Goal: Transaction & Acquisition: Purchase product/service

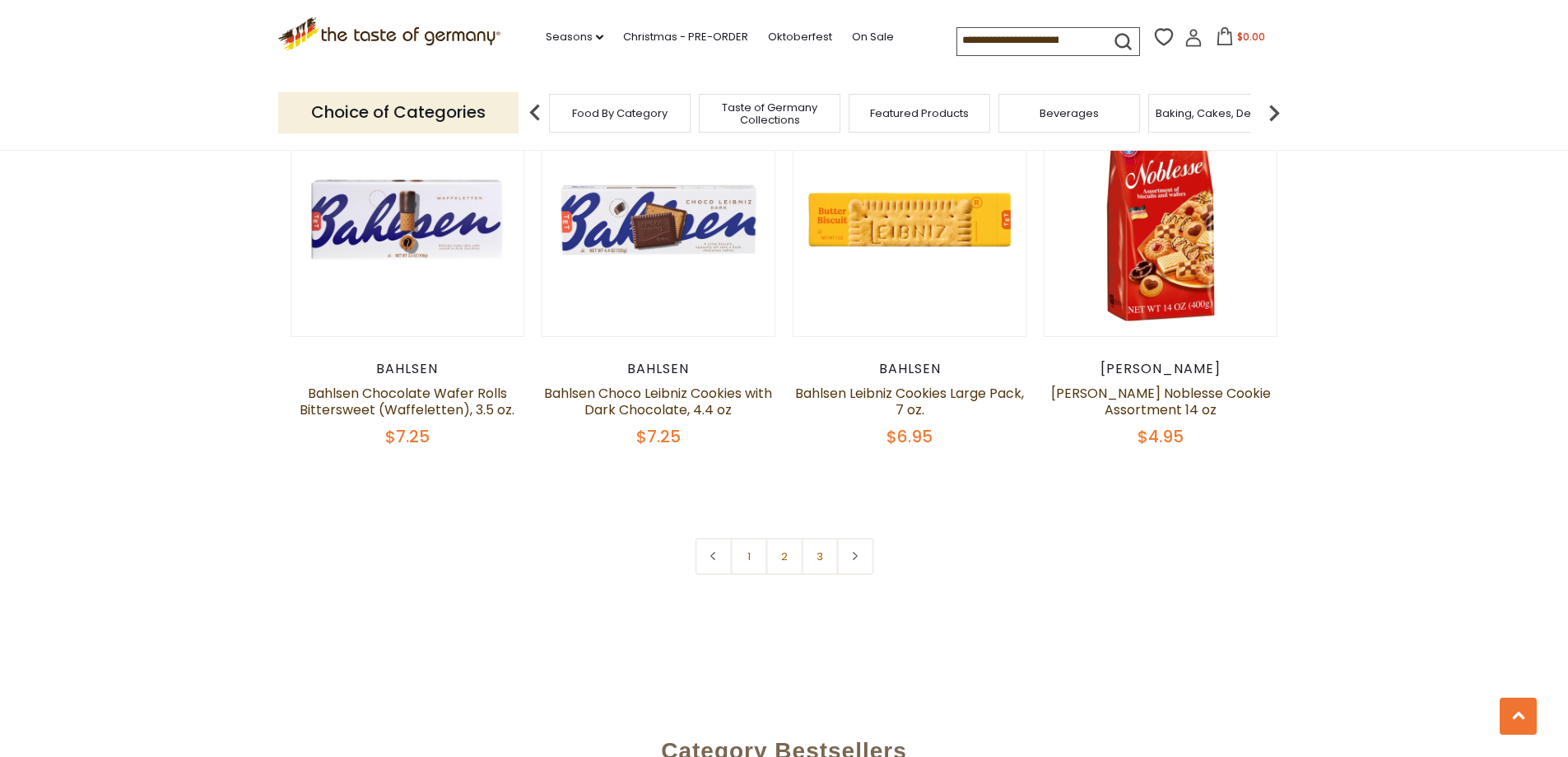
scroll to position [3705, 0]
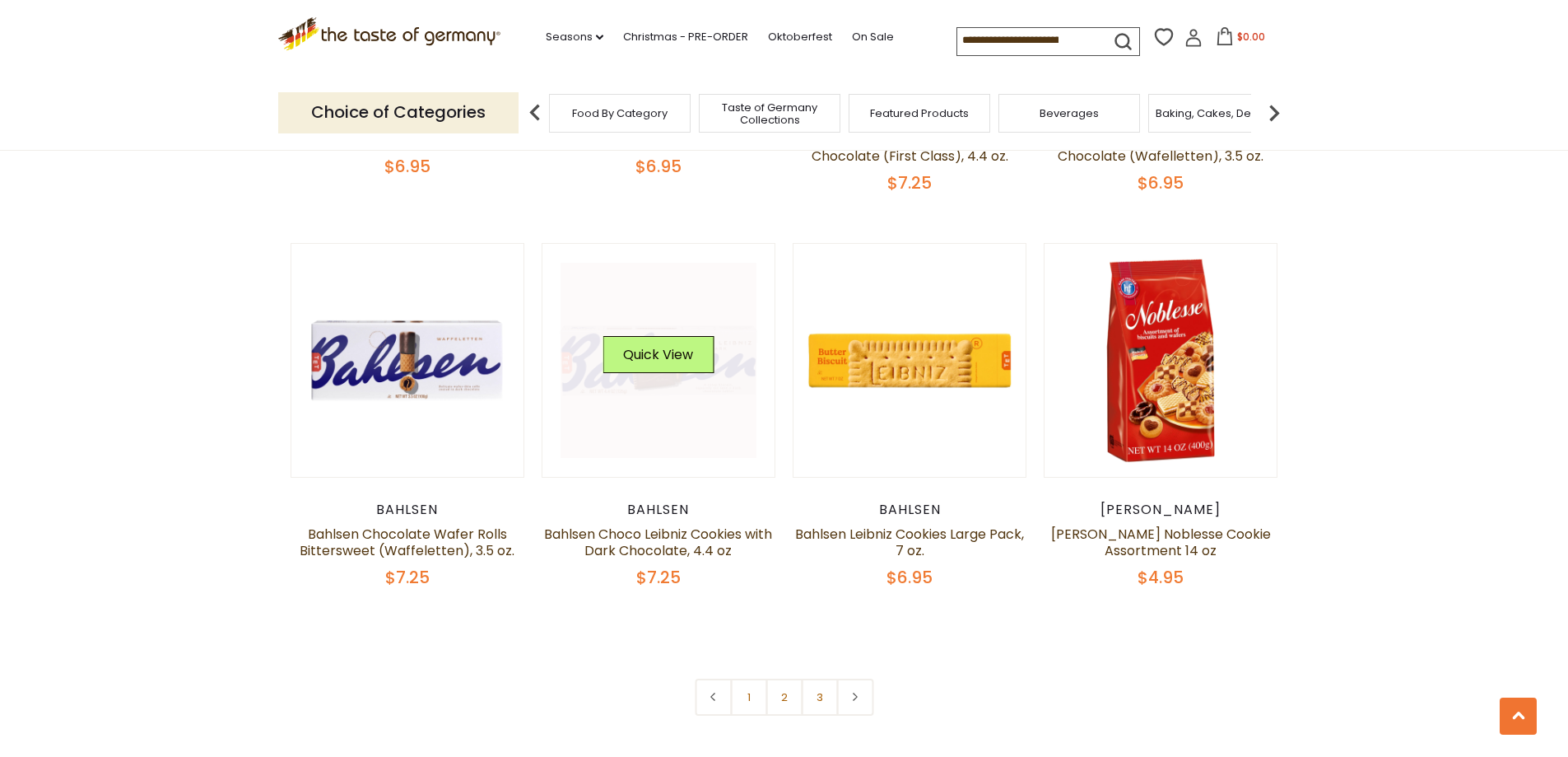
click at [625, 390] on link at bounding box center [658, 360] width 196 height 196
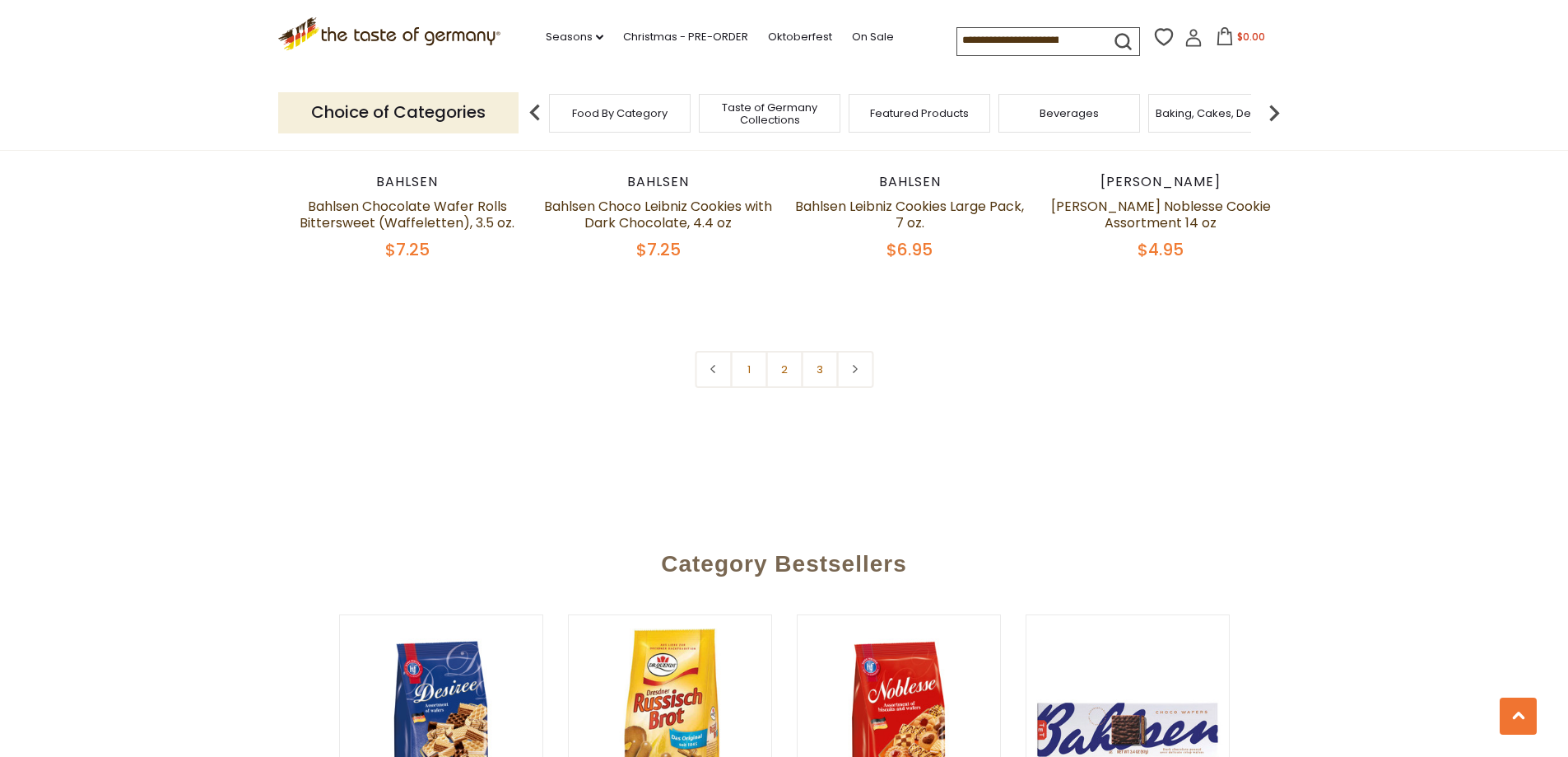
scroll to position [4034, 0]
click at [774, 369] on link "2" at bounding box center [784, 367] width 37 height 37
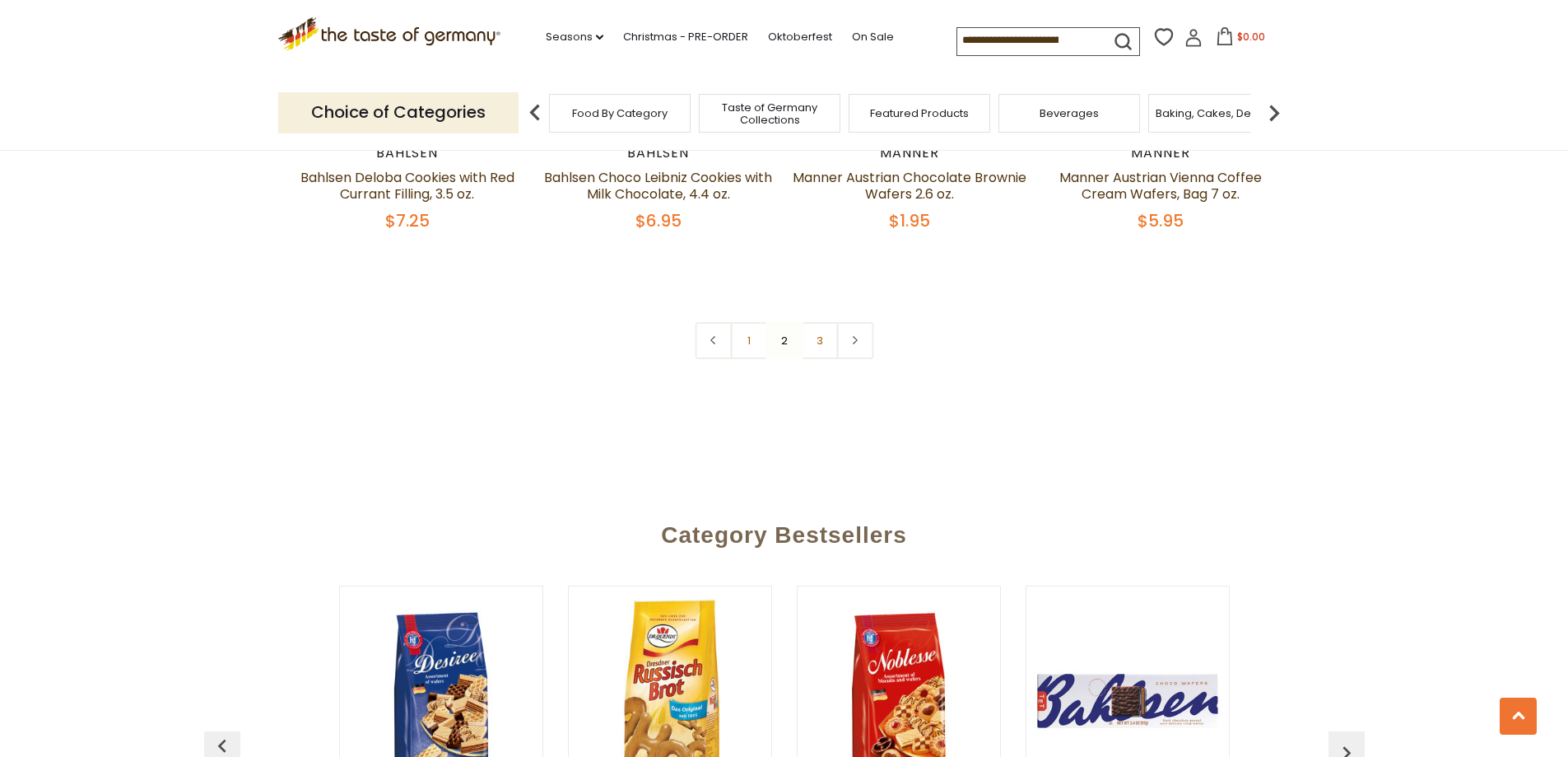
scroll to position [4107, 0]
